Goal: Information Seeking & Learning: Find specific fact

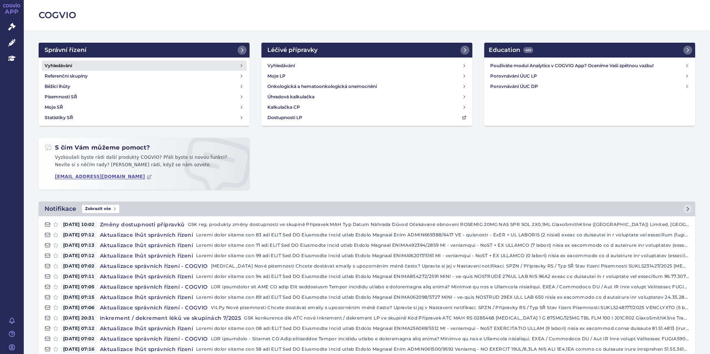
click at [74, 65] on link "Vyhledávání" at bounding box center [144, 66] width 205 height 10
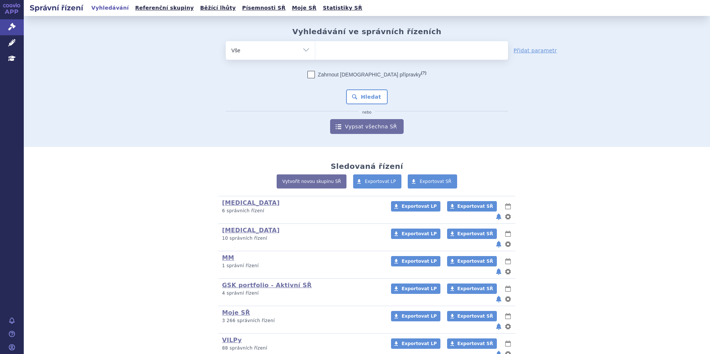
click at [358, 52] on ul at bounding box center [411, 49] width 193 height 16
click at [315, 52] on select at bounding box center [315, 50] width 0 height 19
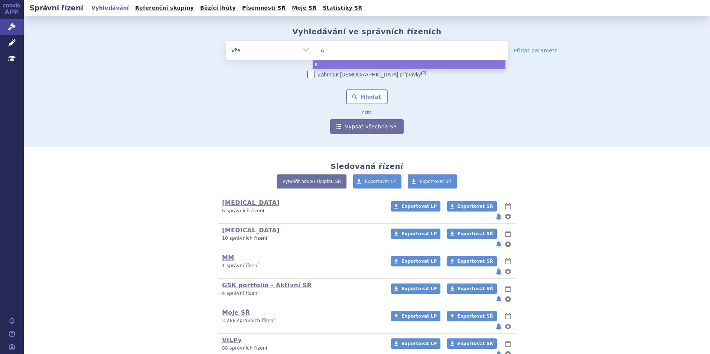
type input "aa"
type input "aaaa"
type input "aaaaa"
drag, startPoint x: 302, startPoint y: 49, endPoint x: 295, endPoint y: 49, distance: 7.8
click at [296, 49] on div "odstranit Vše Spisová značka Typ SŘ Přípravek/SUKL kód" at bounding box center [367, 50] width 282 height 19
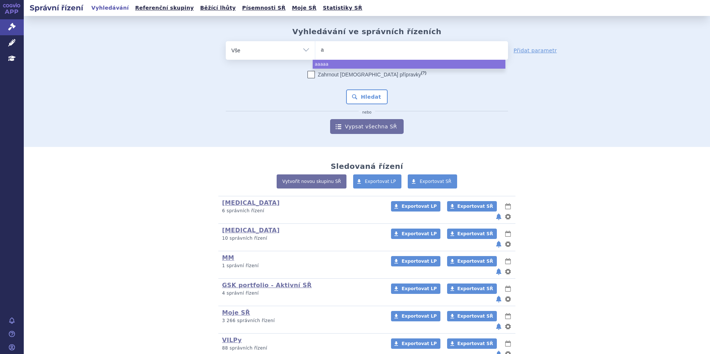
type input "aa"
type input "aaa"
type input "aaaa"
drag, startPoint x: 339, startPoint y: 51, endPoint x: 295, endPoint y: 51, distance: 44.2
click at [295, 51] on div "odstranit Vše Spisová značka Typ SŘ Přípravek/SUKL kód aaaa" at bounding box center [367, 50] width 282 height 19
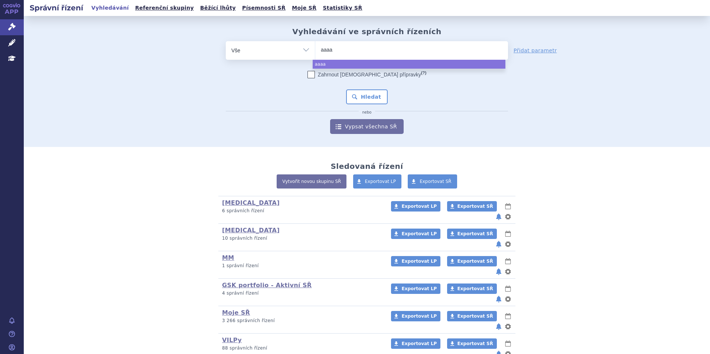
drag, startPoint x: 335, startPoint y: 51, endPoint x: 307, endPoint y: 51, distance: 28.6
click at [307, 51] on div "odstranit Vše Spisová značka Typ SŘ Přípravek/SUKL kód aaaa" at bounding box center [367, 50] width 282 height 19
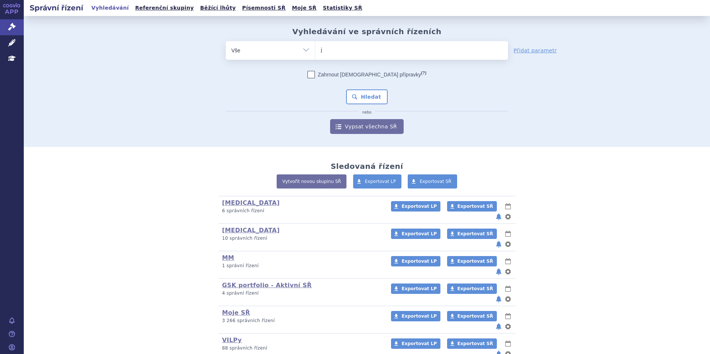
type input "je"
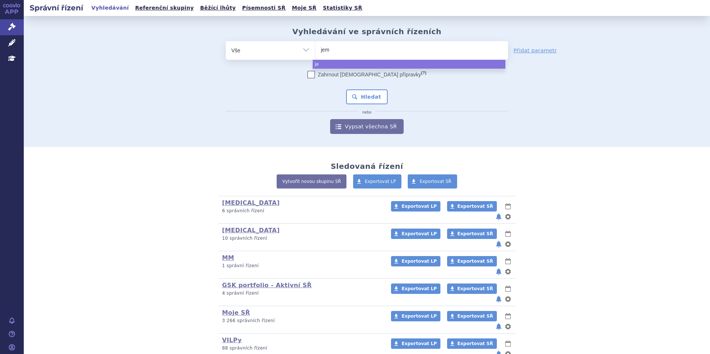
type input "jemp"
type input "jempe"
type input "jemperl"
type input "jemperli"
select select "jemperli"
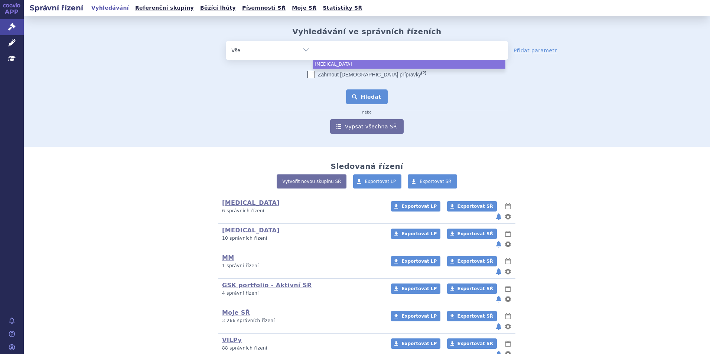
click at [362, 90] on button "Hledat" at bounding box center [367, 97] width 42 height 15
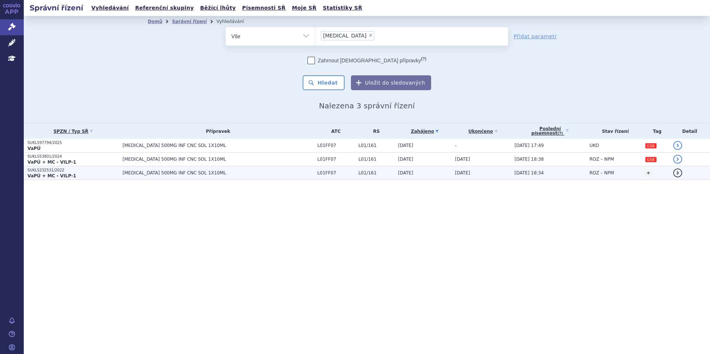
click at [94, 176] on p "VaPÚ + MC - VILP-1" at bounding box center [72, 176] width 91 height 6
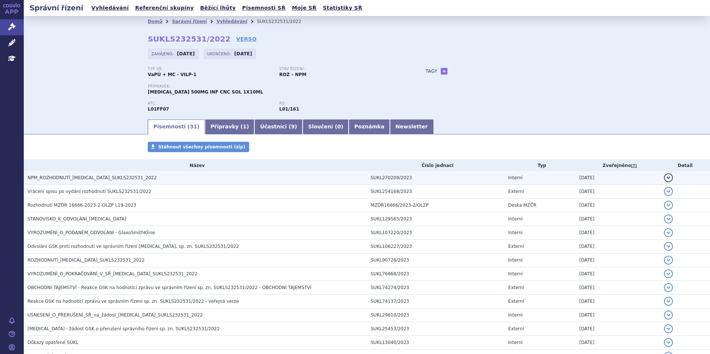
click at [94, 181] on span "NPM_ROZHODNUTÍ_JEMPERLI_SUKLS232531_2022" at bounding box center [91, 177] width 129 height 5
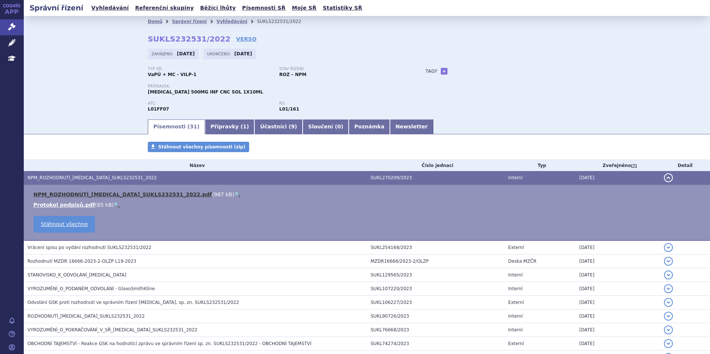
click at [103, 194] on link "NPM_ROZHODNUTÍ_JEMPERLI_SUKLS232531_2022.pdf" at bounding box center [122, 195] width 179 height 6
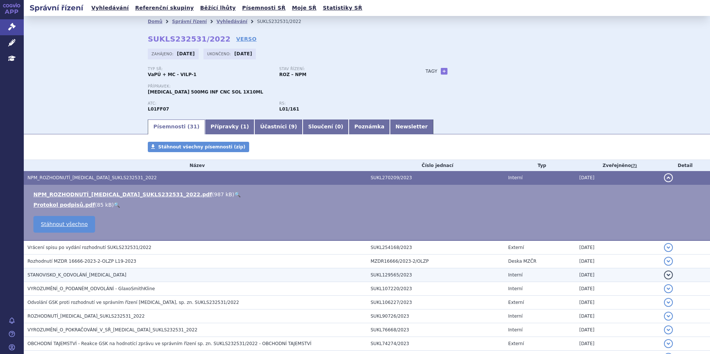
scroll to position [37, 0]
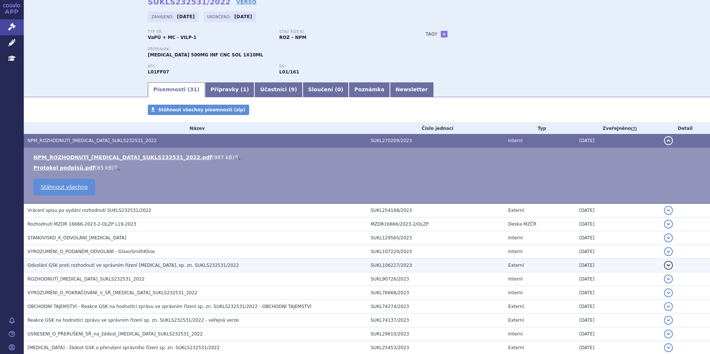
click at [91, 269] on h3 "Odvolání GSK proti rozhodnutí ve správním řízení Jemperli, sp. zn. SUKLS232531/…" at bounding box center [197, 265] width 340 height 7
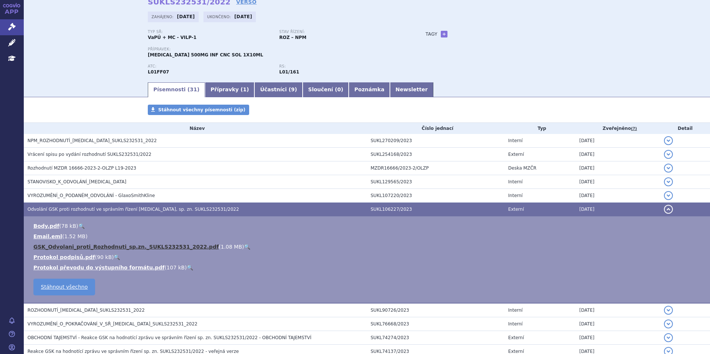
click at [122, 249] on link "GSK_Odvolani_proti_Rozhodnuti_sp.zn._SUKLS232531_2022.pdf" at bounding box center [125, 247] width 185 height 6
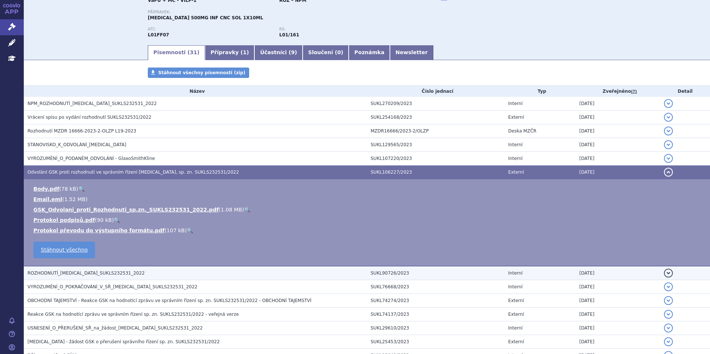
click at [85, 273] on span "ROZHODNUTÍ_JEMPERLI_SUKLS232531_2022" at bounding box center [85, 273] width 117 height 5
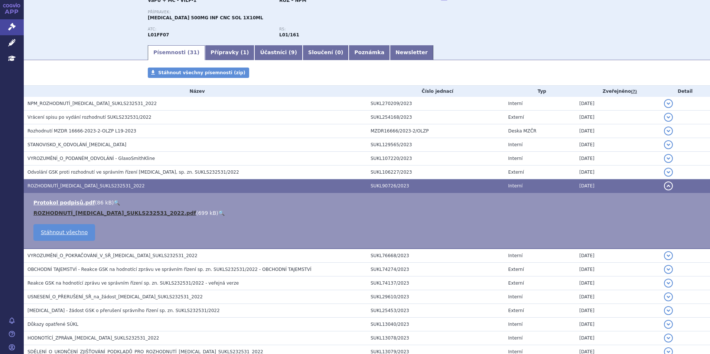
click at [76, 211] on link "ROZHODNUTÍ_JEMPERLI_SUKLS232531_2022.pdf" at bounding box center [114, 213] width 163 height 6
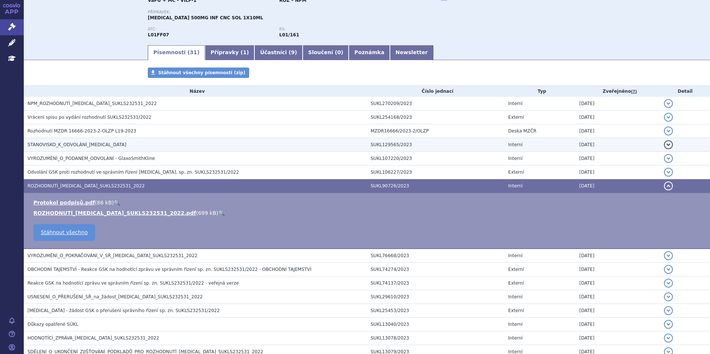
click at [66, 147] on span "STANOVISKO_K_ODVOLÁNÍ_JEMPERLI" at bounding box center [76, 144] width 99 height 5
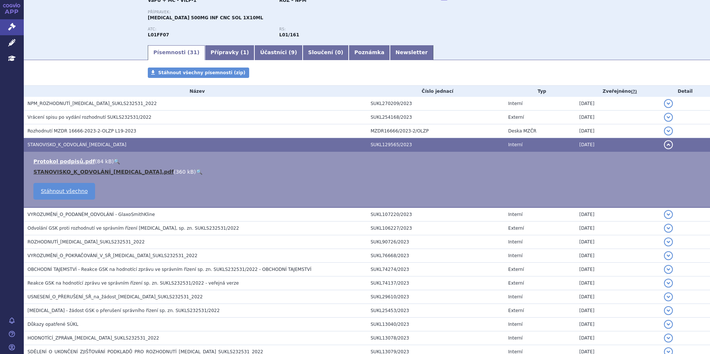
click at [72, 170] on link "STANOVISKO_K_ODVOLÁNÍ_JEMPERLI.pdf" at bounding box center [103, 172] width 140 height 6
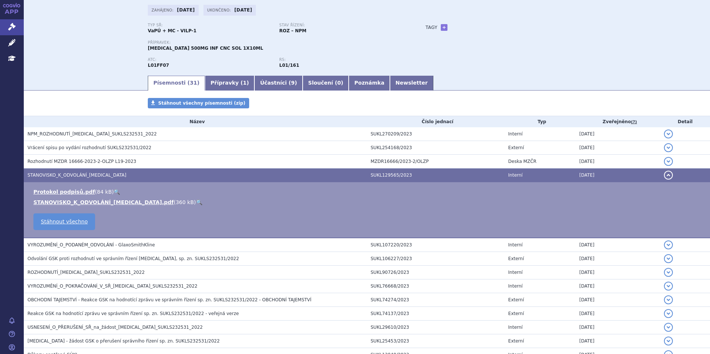
scroll to position [0, 0]
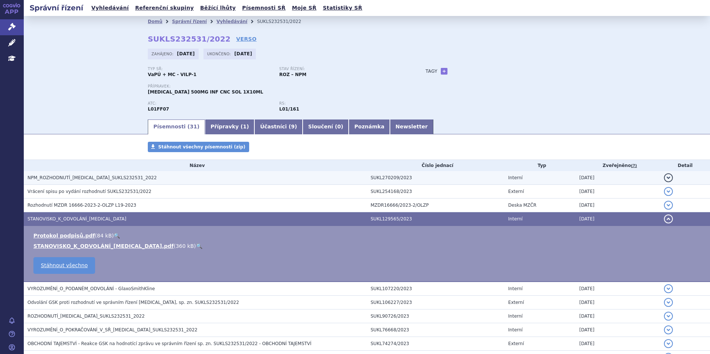
click at [92, 176] on span "NPM_ROZHODNUTÍ_JEMPERLI_SUKLS232531_2022" at bounding box center [91, 177] width 129 height 5
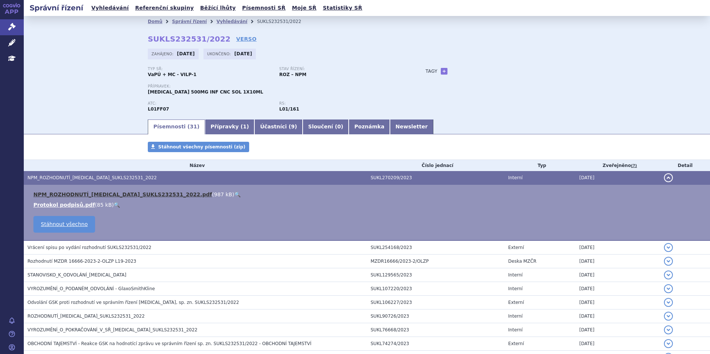
click at [120, 196] on link "NPM_ROZHODNUTÍ_JEMPERLI_SUKLS232531_2022.pdf" at bounding box center [122, 195] width 179 height 6
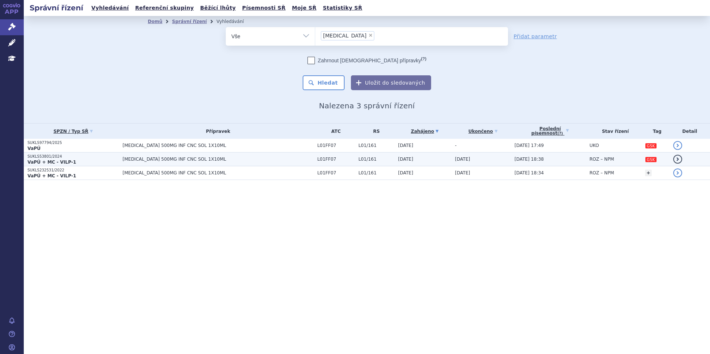
click at [52, 160] on strong "VaPÚ + MC - VILP-1" at bounding box center [51, 162] width 49 height 5
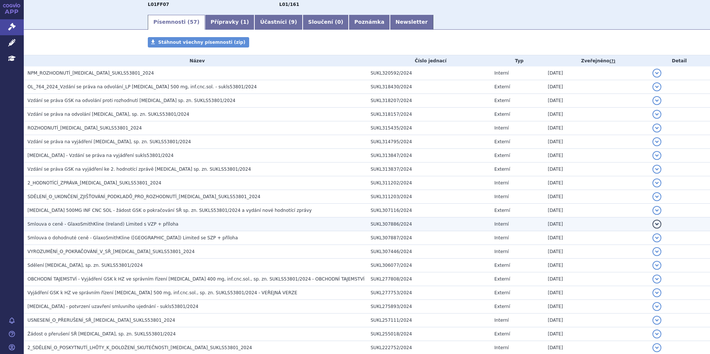
scroll to position [88, 0]
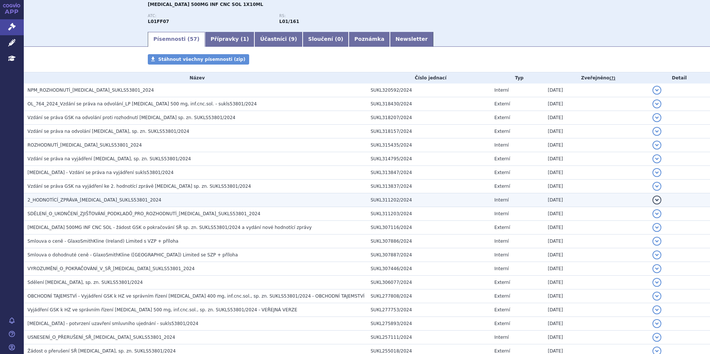
click at [91, 202] on span "2_HODNOTÍCÍ_ZPRÁVA_[MEDICAL_DATA]_SUKLS53801_2024" at bounding box center [94, 200] width 134 height 5
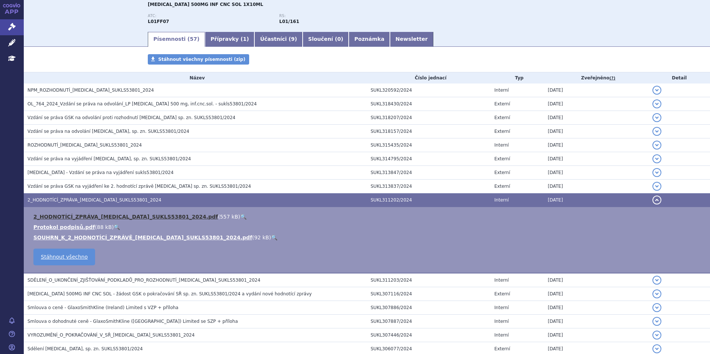
click at [104, 217] on link "2_HODNOTÍCÍ_ZPRÁVA_[MEDICAL_DATA]_SUKLS53801_2024.pdf" at bounding box center [125, 217] width 185 height 6
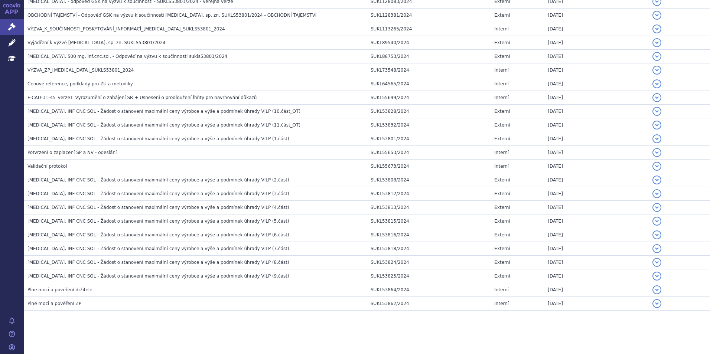
scroll to position [711, 0]
